Goal: Check status: Check status

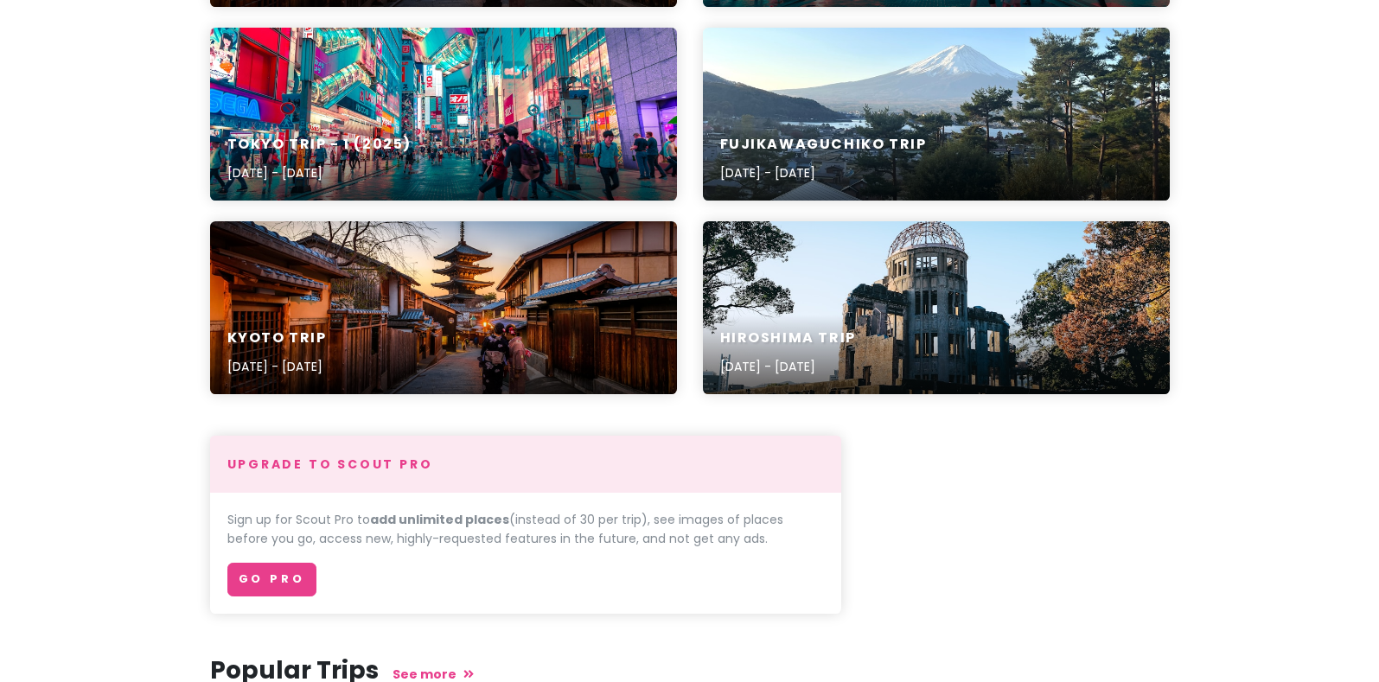
scroll to position [448, 0]
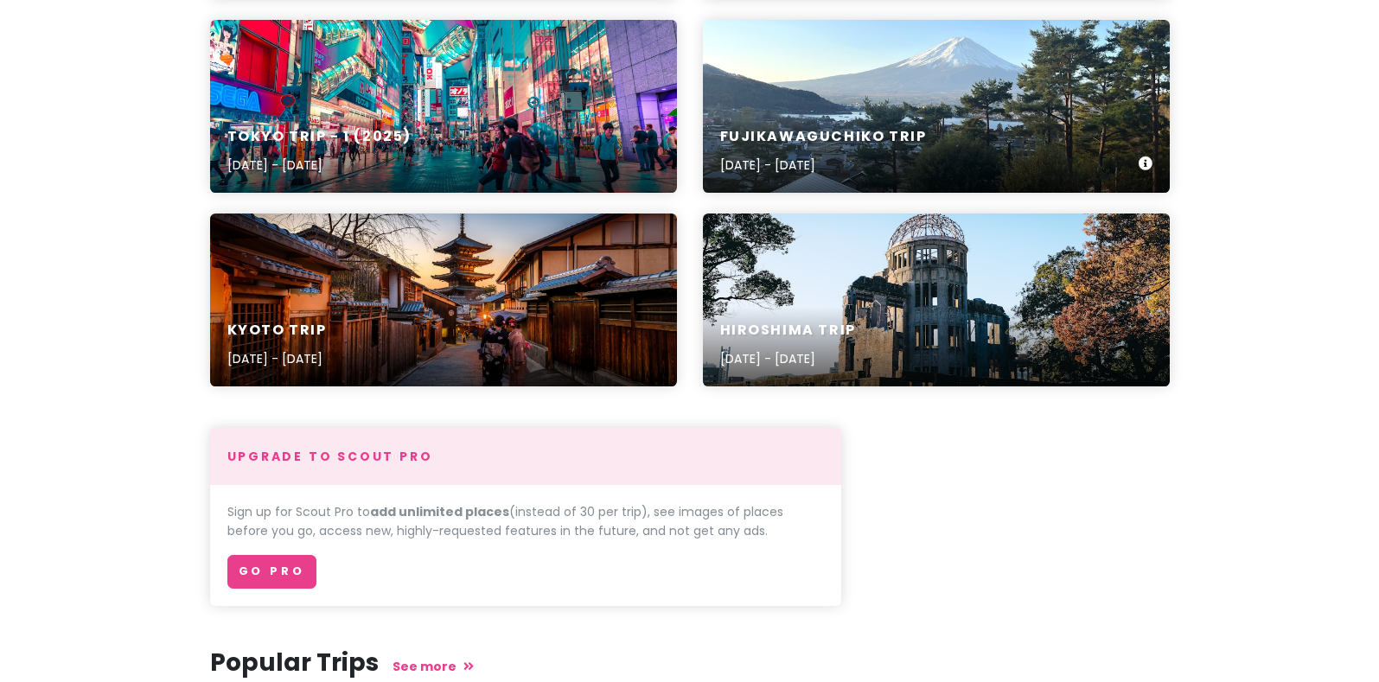
click at [1008, 119] on div "Fujikawaguchiko Trip Nov 6, 2025 - Nov 8, 2025" at bounding box center [936, 152] width 467 height 82
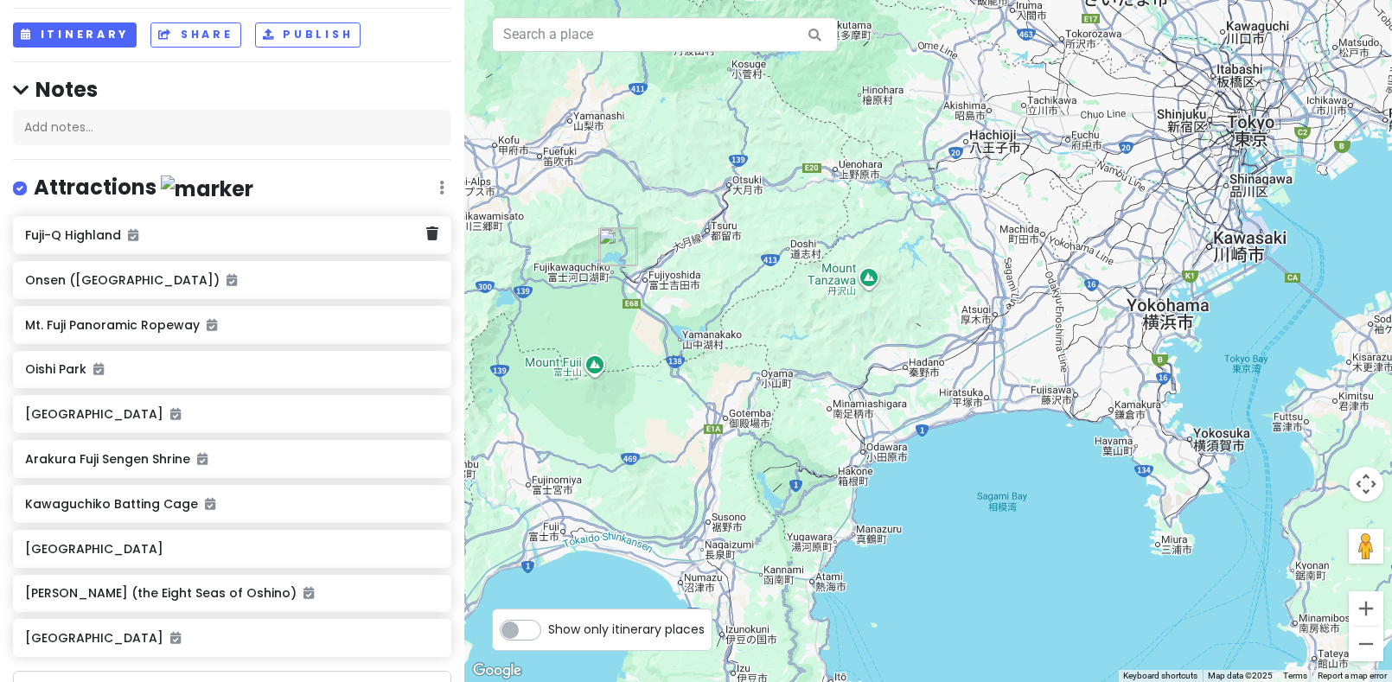
scroll to position [86, 0]
click at [89, 30] on button "Itinerary" at bounding box center [75, 34] width 124 height 25
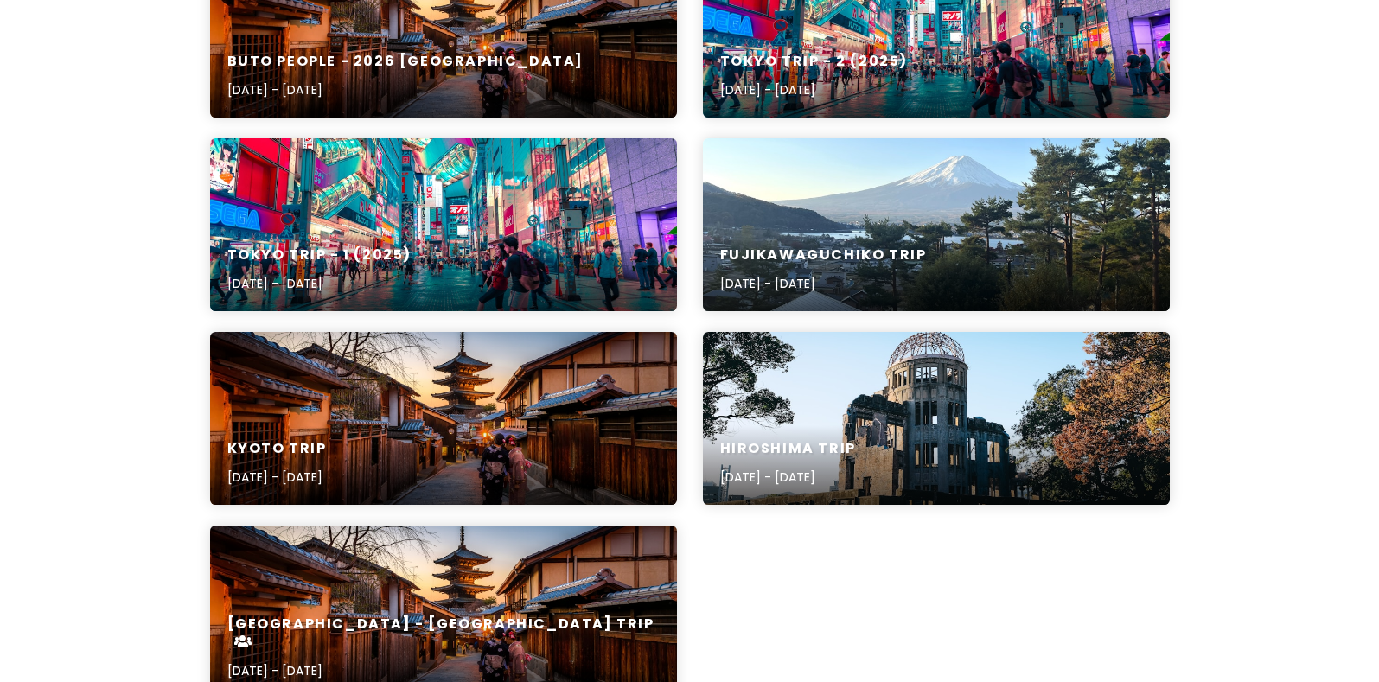
scroll to position [346, 0]
